Goal: Contribute content

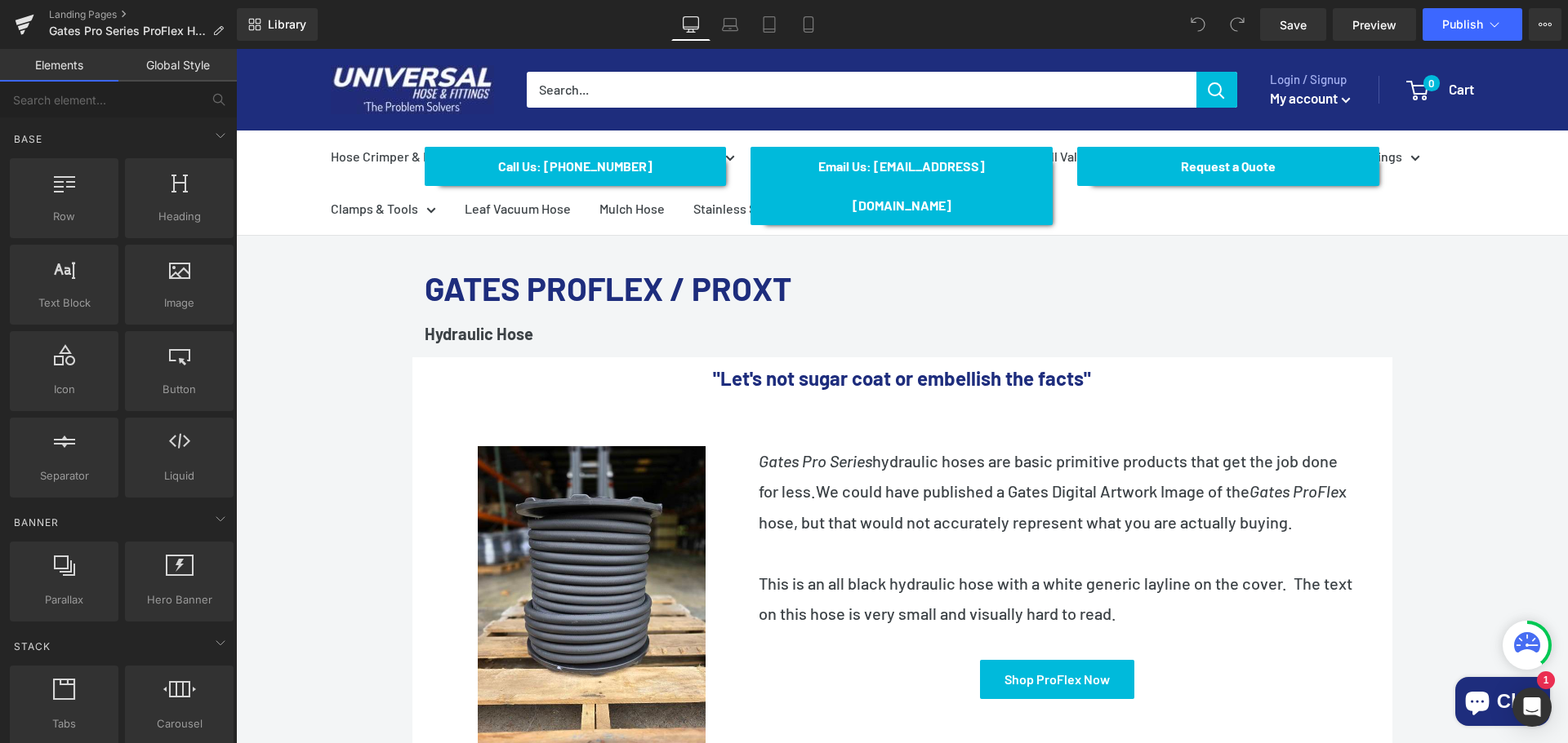
scroll to position [163, 0]
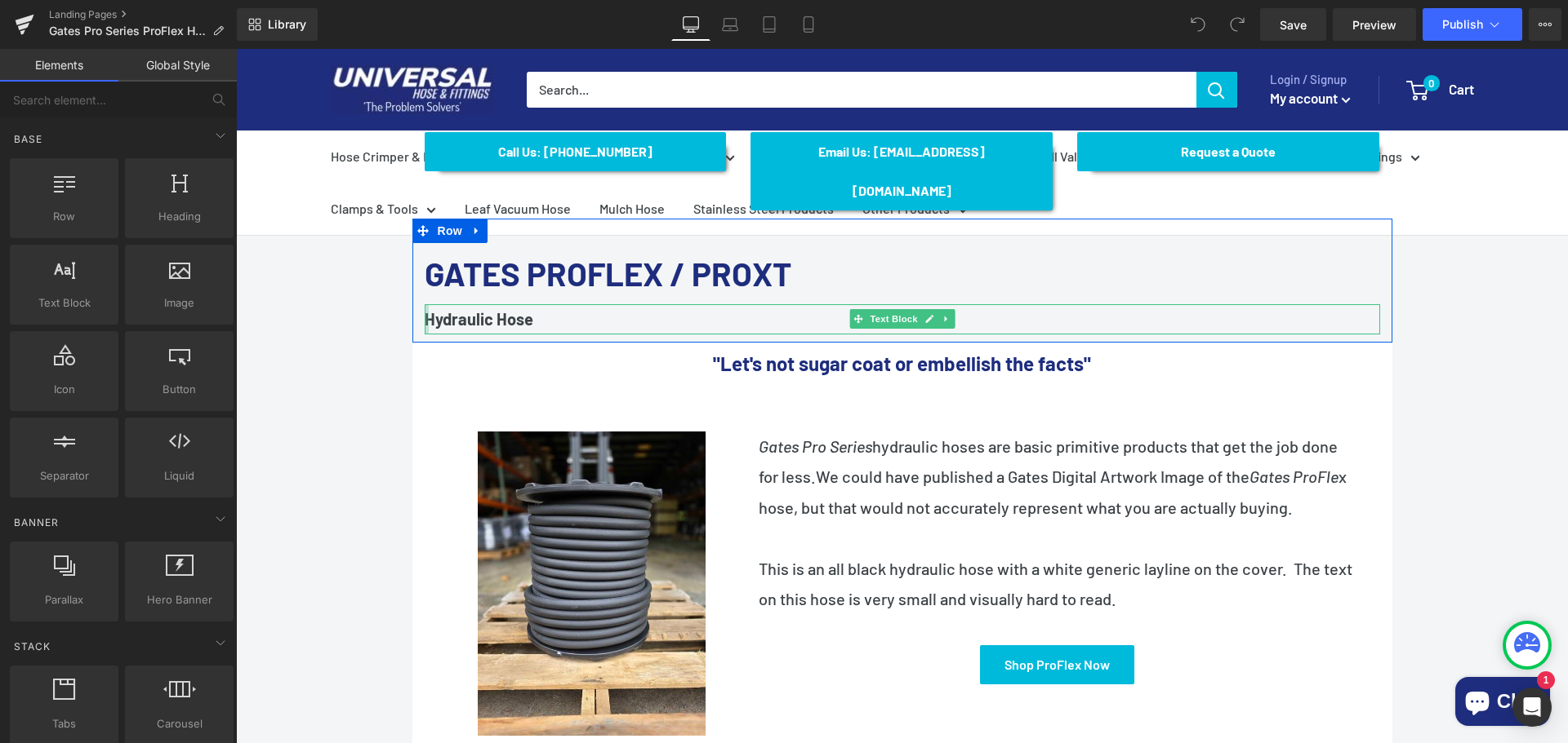
drag, startPoint x: 420, startPoint y: 278, endPoint x: 429, endPoint y: 277, distance: 9.1
click at [425, 305] on div "Hydraulic Hose Text Block" at bounding box center [902, 319] width 955 height 30
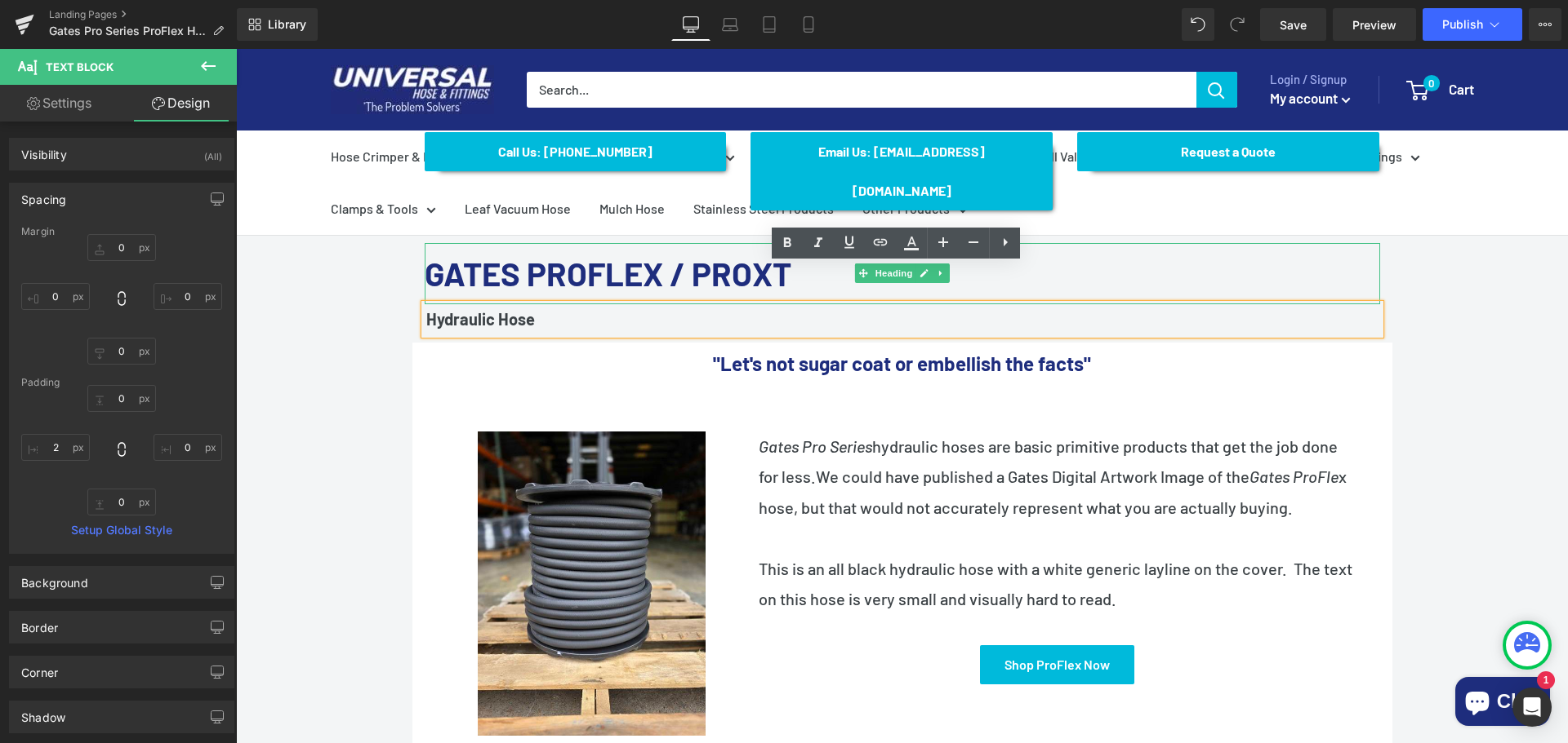
click at [1090, 243] on h1 "GATES PROFLEX / PROXT" at bounding box center [902, 273] width 955 height 61
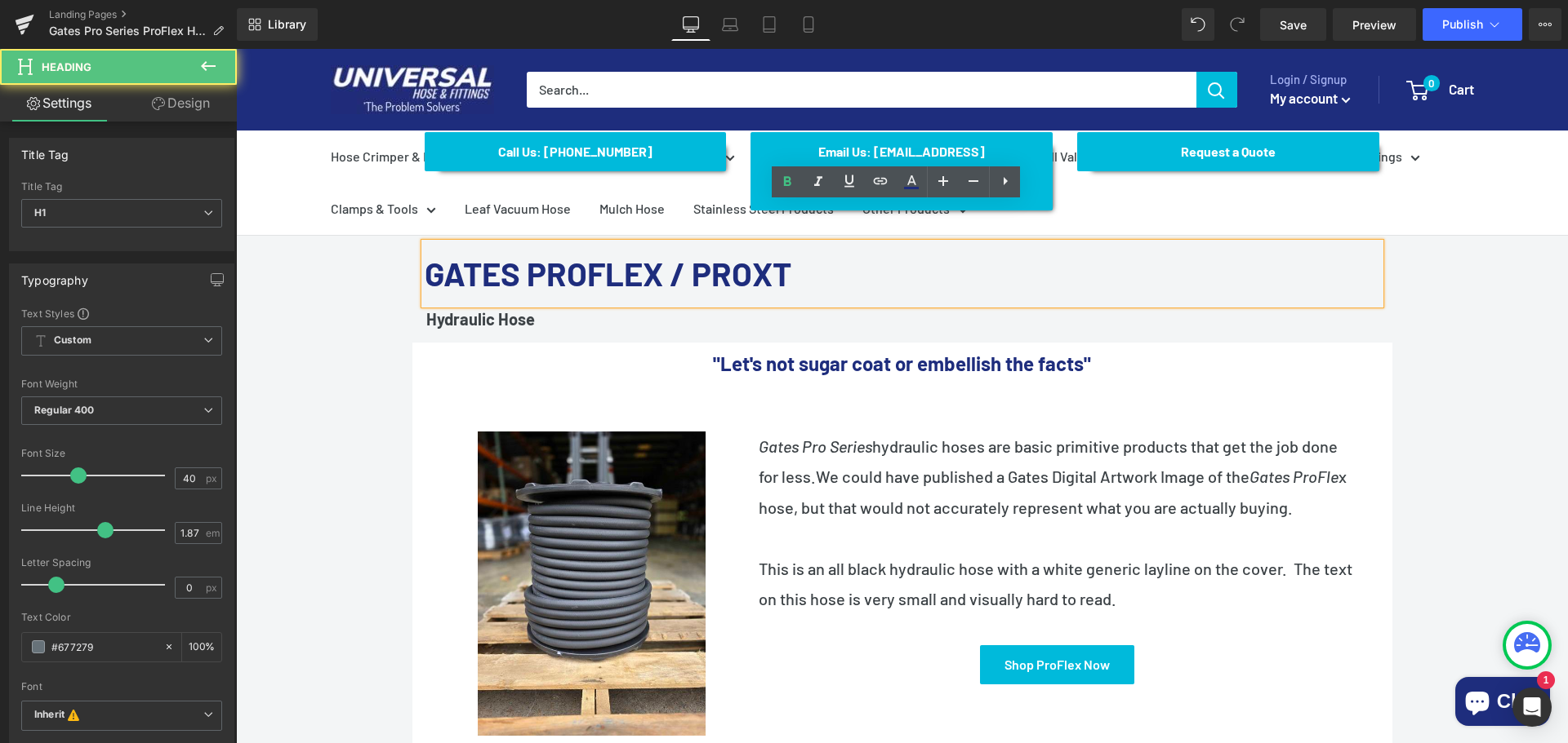
click at [891, 243] on h1 "GATES PROFLEX / PROXT" at bounding box center [902, 273] width 955 height 61
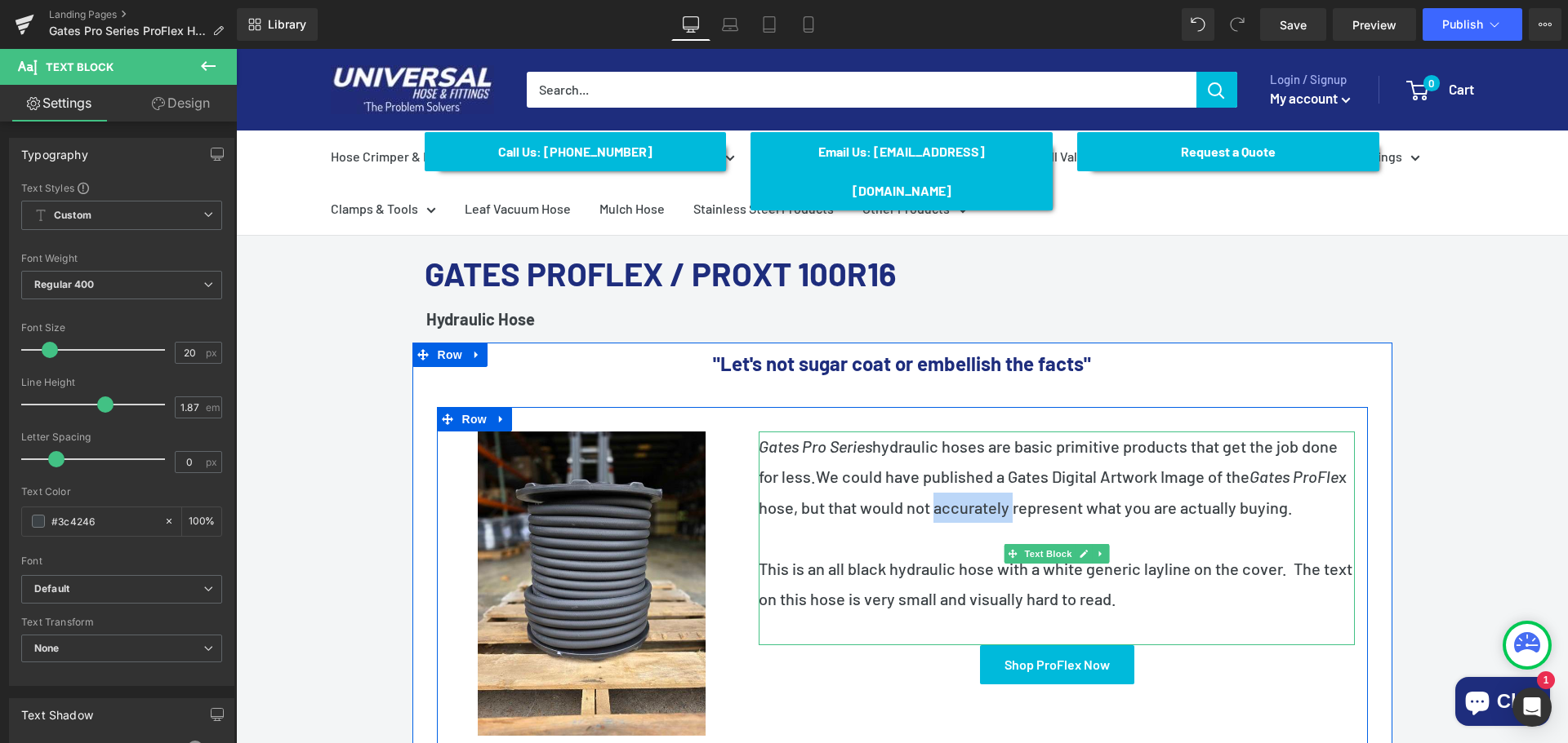
drag, startPoint x: 1117, startPoint y: 465, endPoint x: 1041, endPoint y: 469, distance: 76.1
click at [1041, 469] on span "We could have published a Gates Digital Artwork Image of the Gates ProFle x hos…" at bounding box center [1052, 492] width 588 height 50
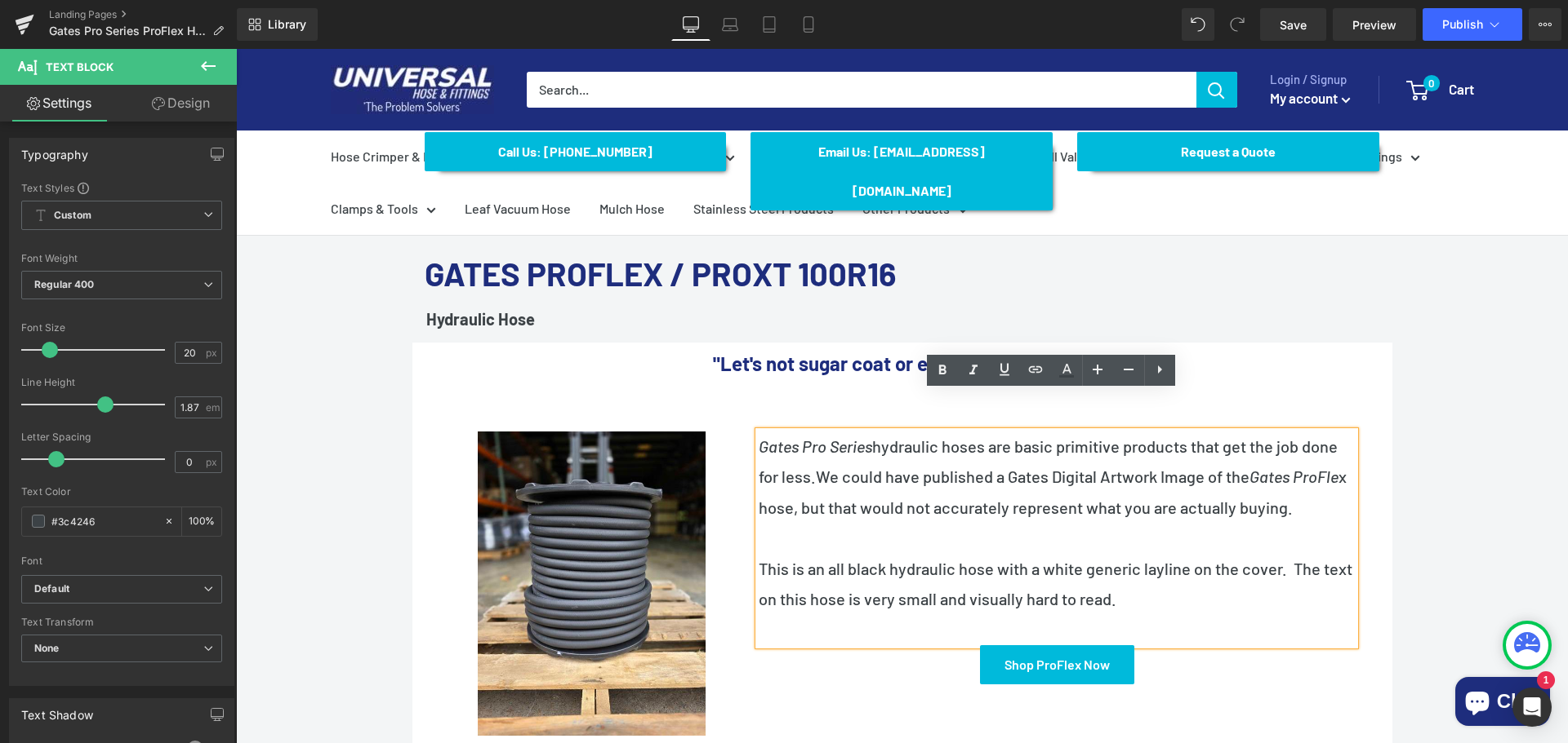
click at [1122, 473] on span "We could have published a Gates Digital Artwork Image of the Gates ProFle x hos…" at bounding box center [1052, 492] width 588 height 50
click at [1122, 467] on span "We could have published a Gates Digital Artwork Image of the Gates ProFle x hos…" at bounding box center [1052, 492] width 588 height 50
click at [1117, 467] on span "We could have published a Gates Digital Artwork Image of the Gates ProFle x hos…" at bounding box center [1052, 492] width 588 height 50
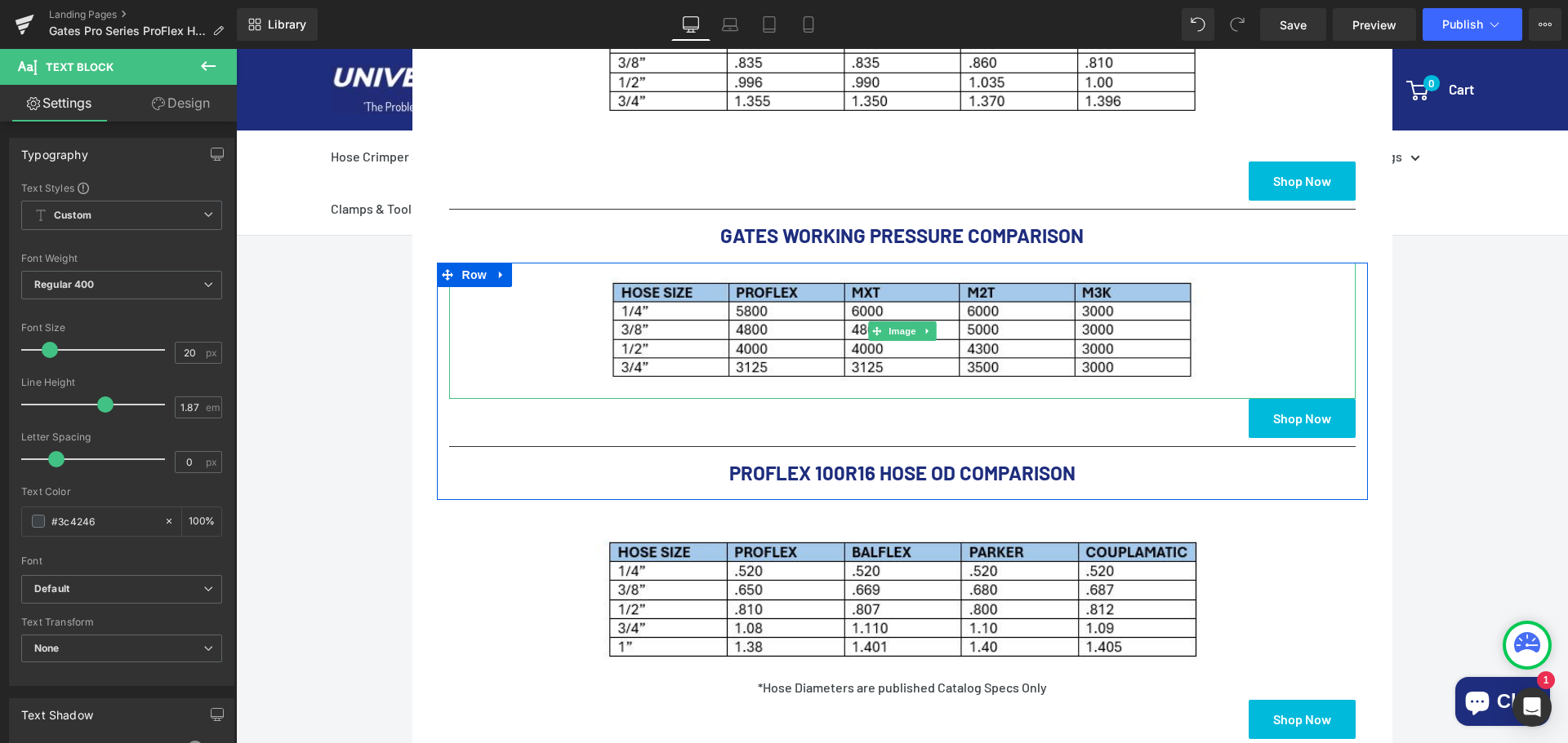
scroll to position [1143, 0]
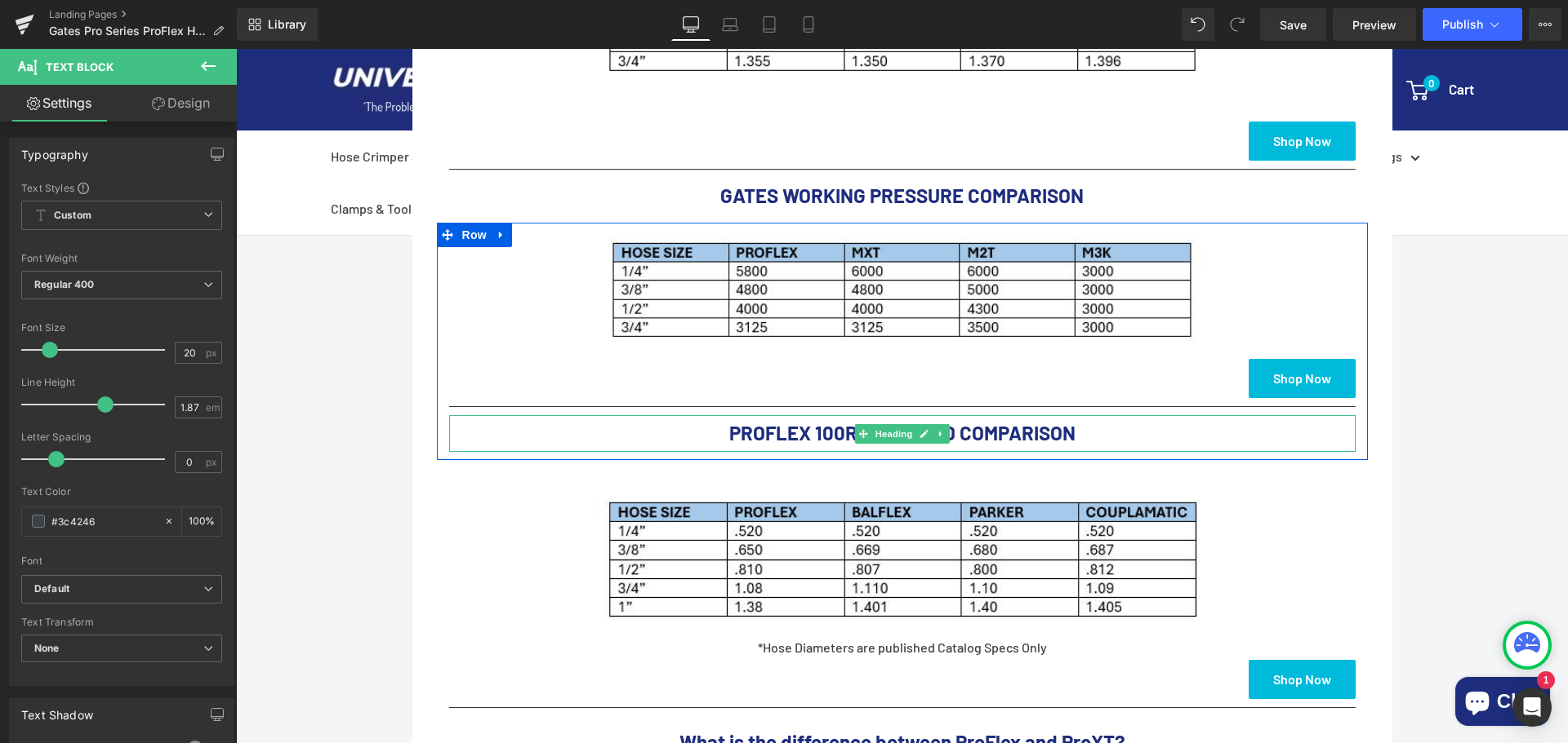
click at [1022, 415] on div "PROFLEX 100R16 HOSE OD COMPARISON Heading" at bounding box center [901, 434] width 906 height 37
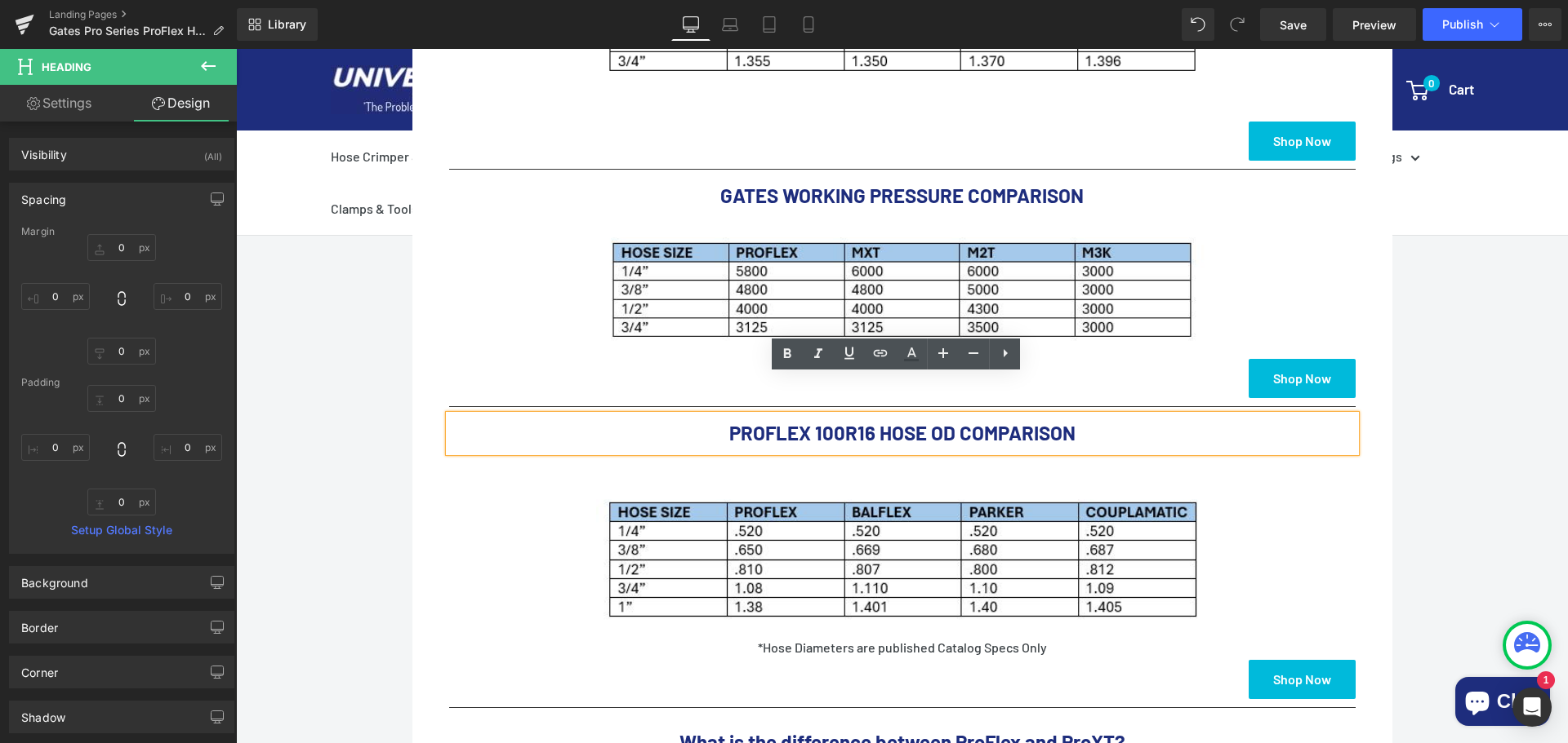
click at [873, 421] on b "PROFLEX 100R16 HOSE OD COMPARISON" at bounding box center [902, 433] width 346 height 24
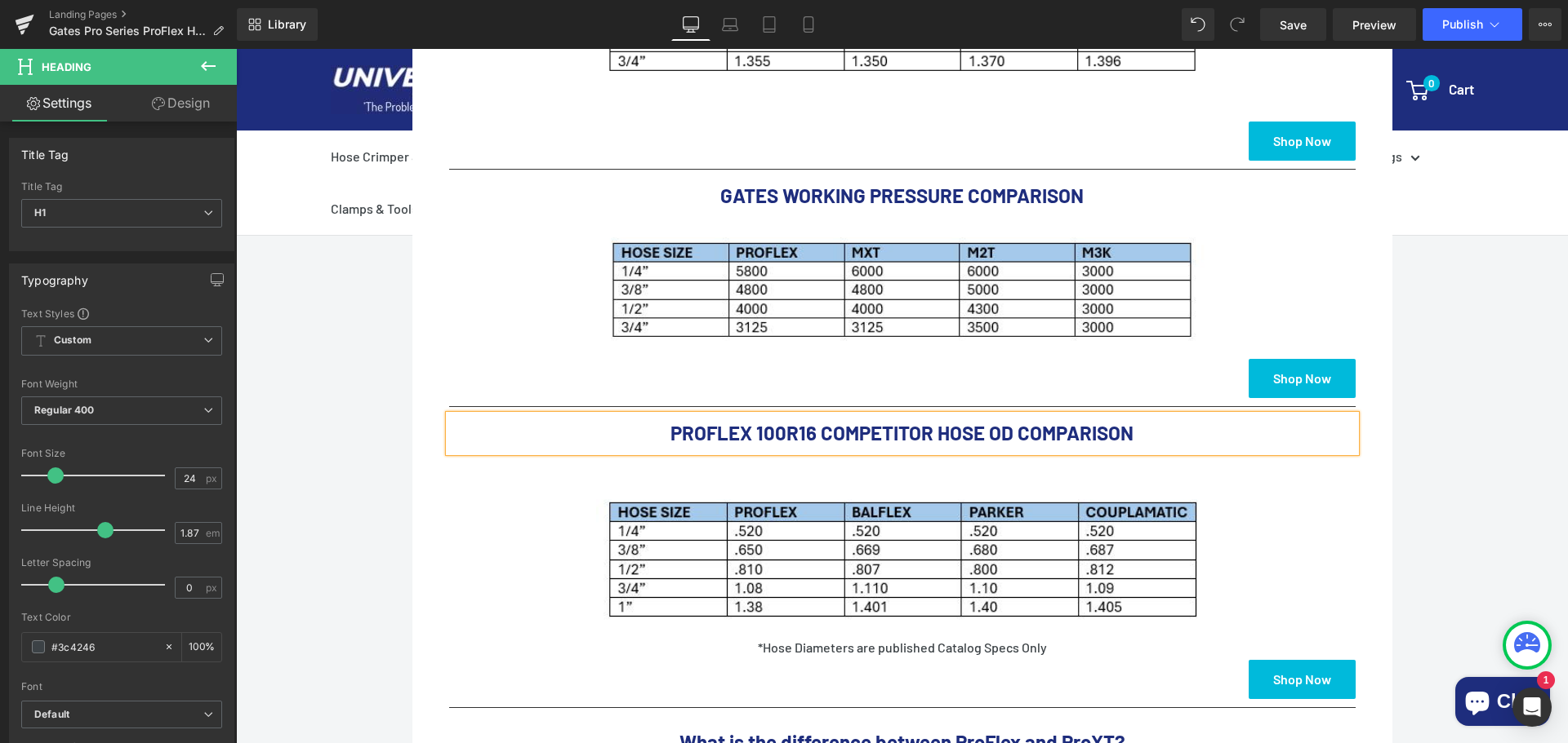
click at [1490, 508] on div "Call Us: [PHONE_NUMBER] Button Email Us: [EMAIL_ADDRESS][DOMAIN_NAME] Button Re…" at bounding box center [902, 110] width 1332 height 1963
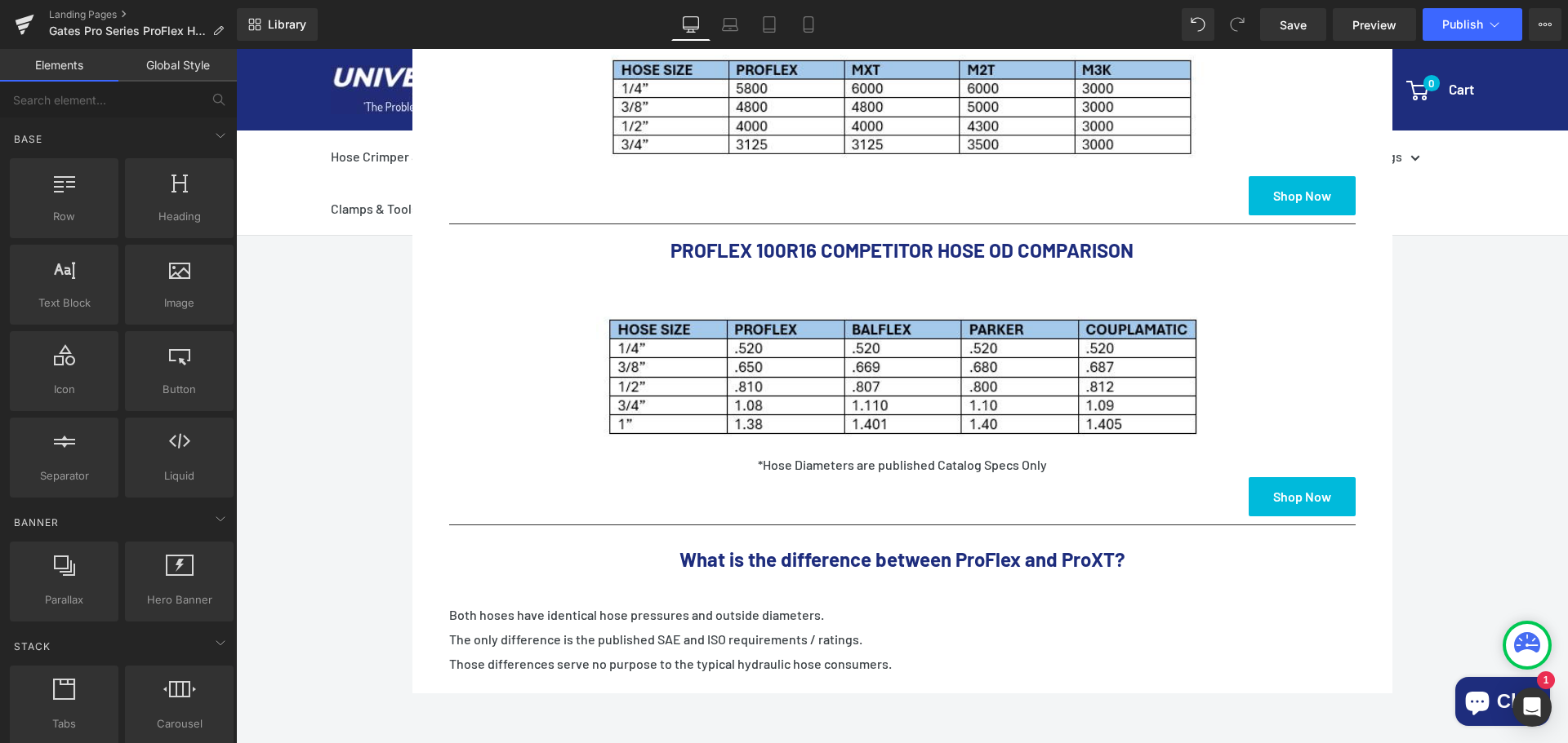
scroll to position [1468, 0]
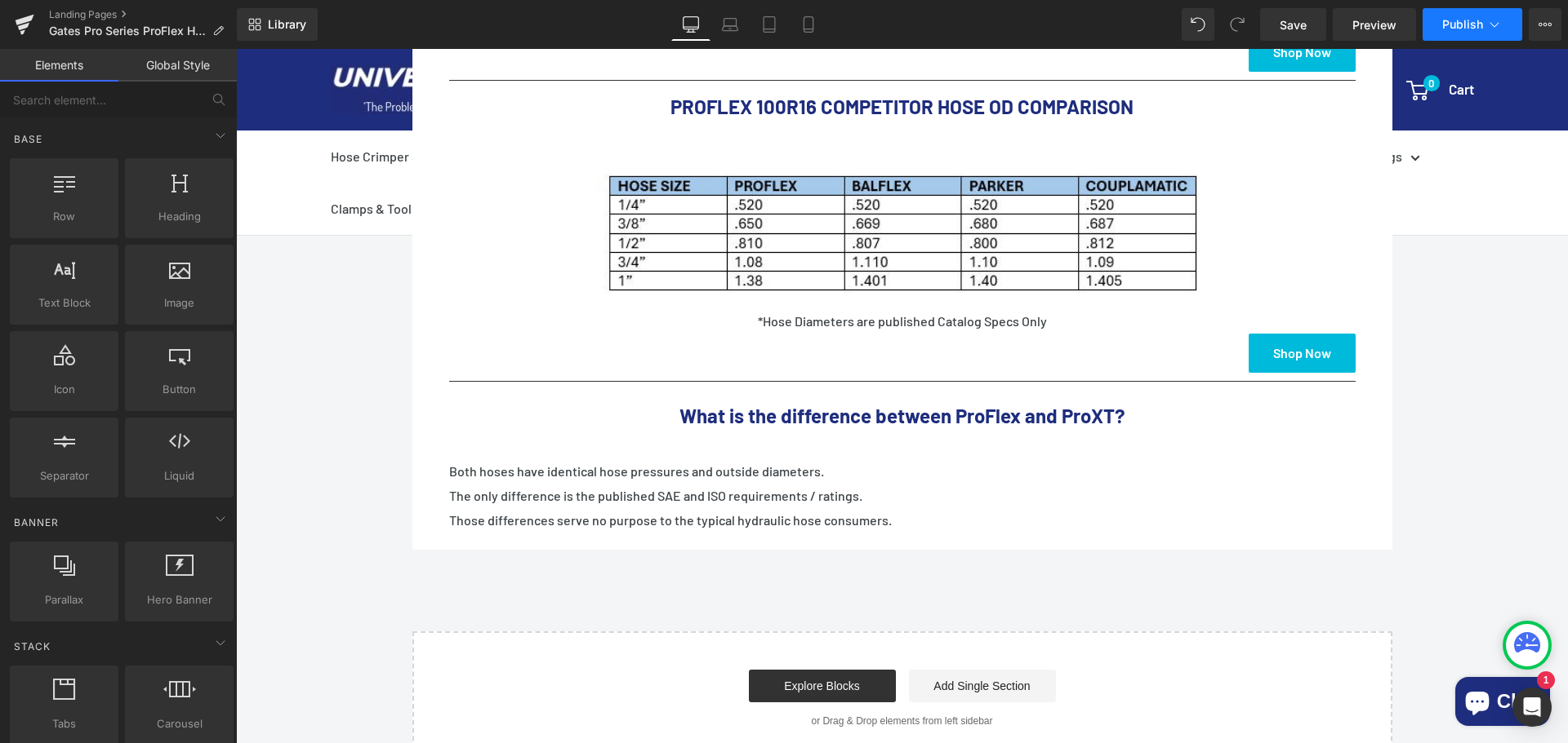
click at [1496, 28] on icon at bounding box center [1494, 25] width 17 height 17
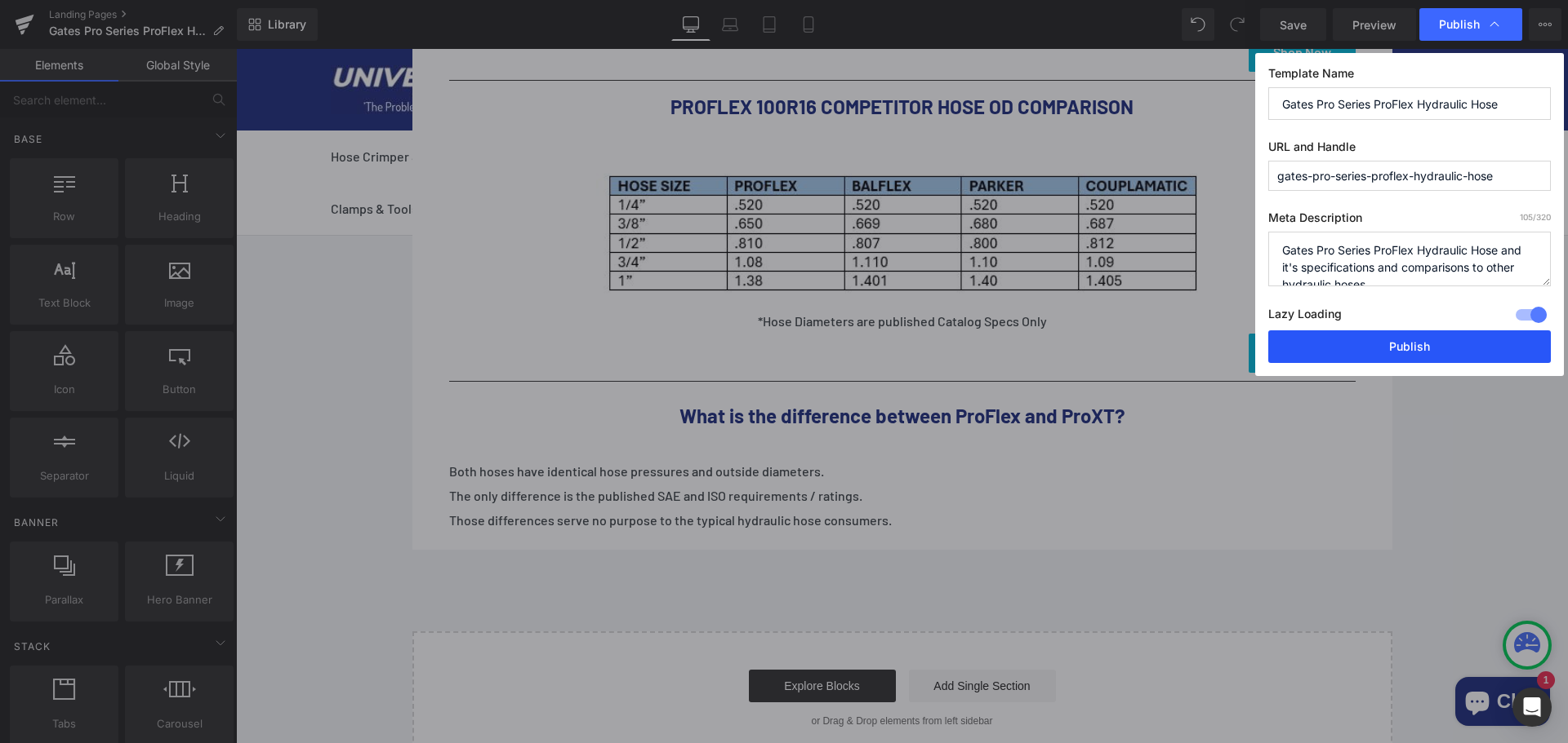
click at [1411, 348] on button "Publish" at bounding box center [1409, 346] width 283 height 32
